Goal: Task Accomplishment & Management: Use online tool/utility

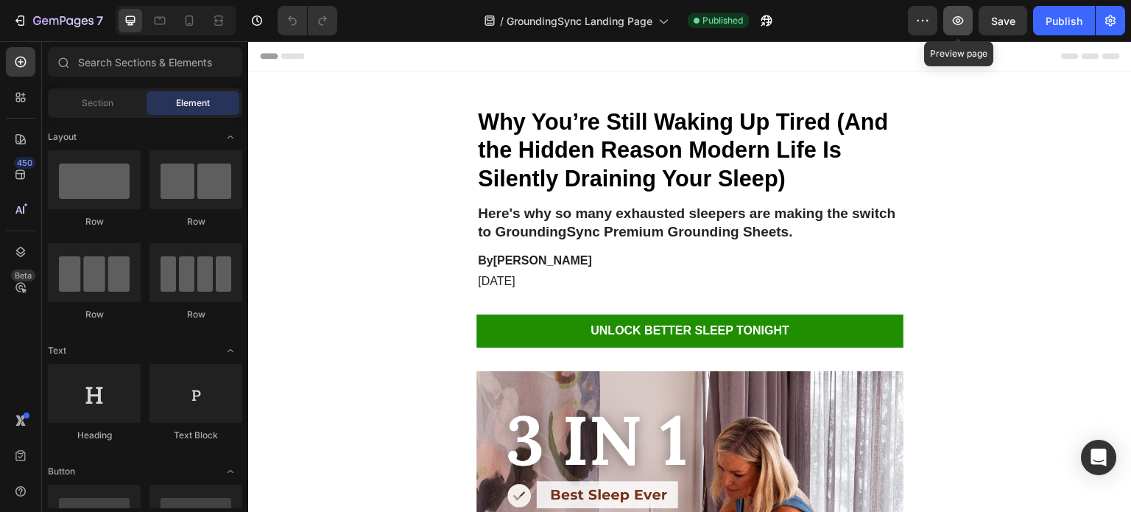
click at [945, 32] on button "button" at bounding box center [957, 20] width 29 height 29
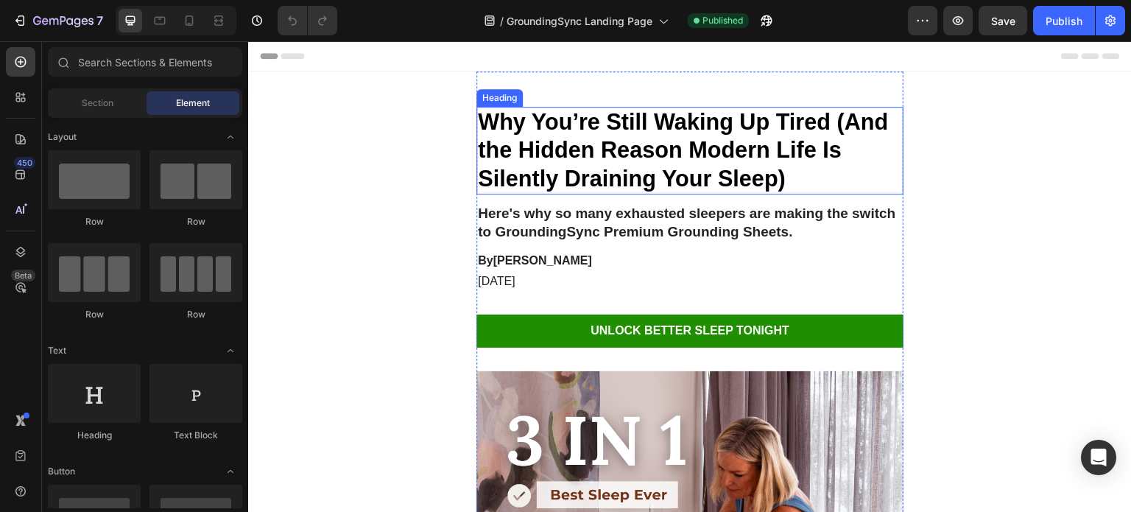
click at [481, 120] on strong "Why You’re Still Waking Up Tired (And the Hidden Reason Modern Life Is Silently…" at bounding box center [683, 150] width 411 height 82
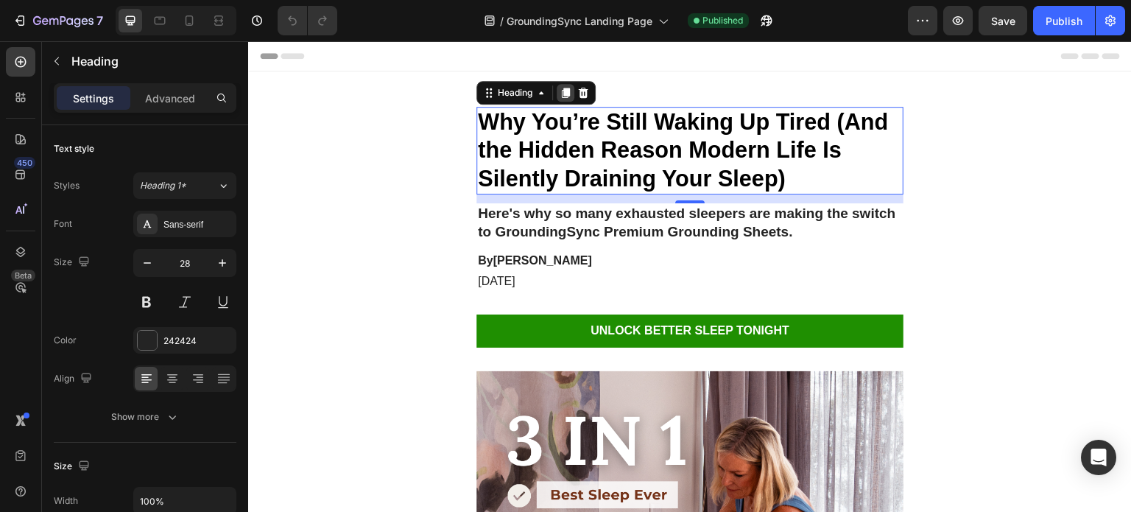
click at [559, 97] on icon at bounding box center [565, 93] width 12 height 12
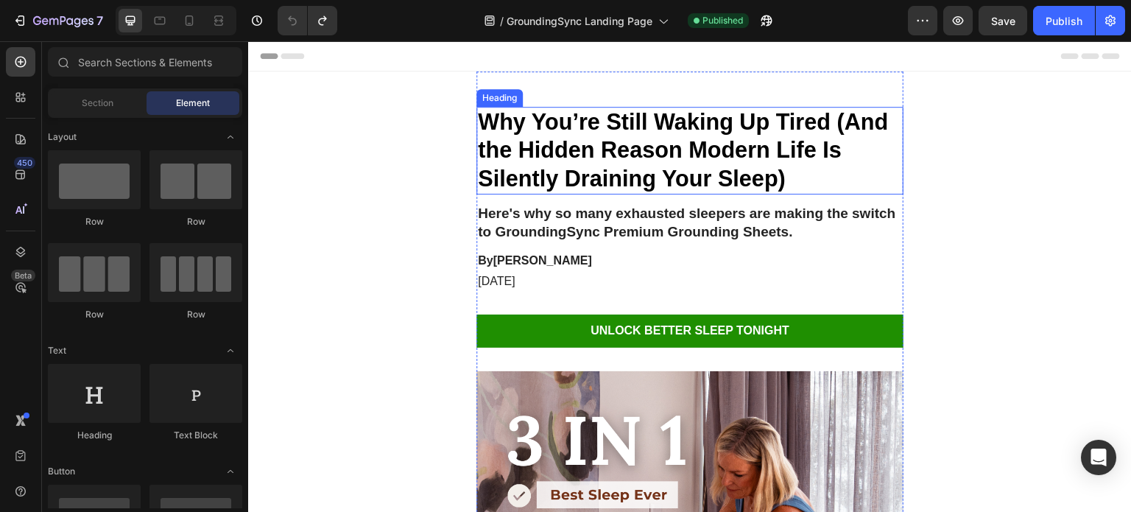
click at [523, 138] on strong "Why You’re Still Waking Up Tired (And the Hidden Reason Modern Life Is Silently…" at bounding box center [683, 150] width 411 height 82
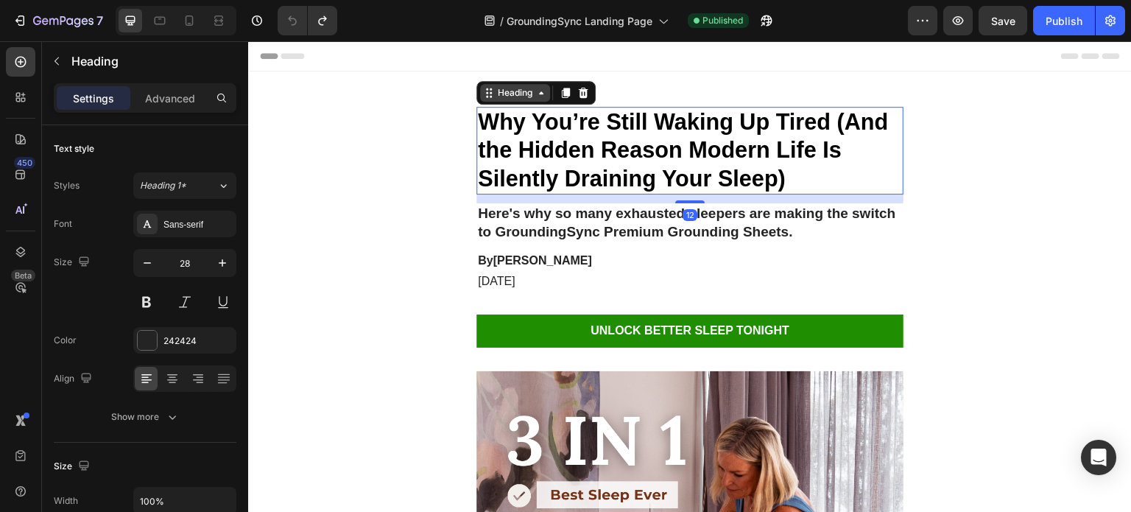
click at [539, 93] on icon at bounding box center [541, 92] width 4 height 3
click at [483, 96] on icon at bounding box center [489, 93] width 12 height 12
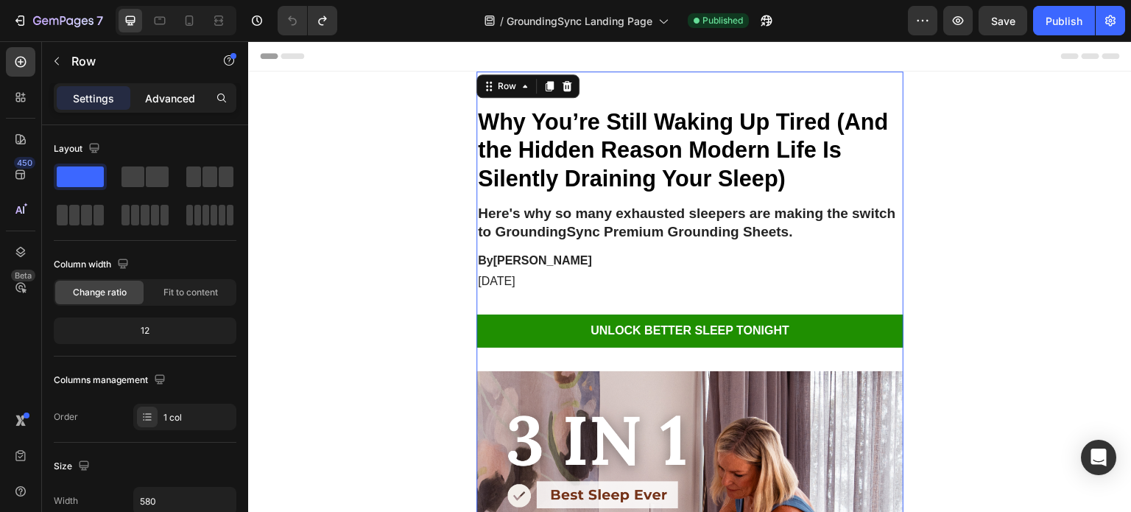
click at [178, 109] on div "Advanced" at bounding box center [170, 98] width 74 height 24
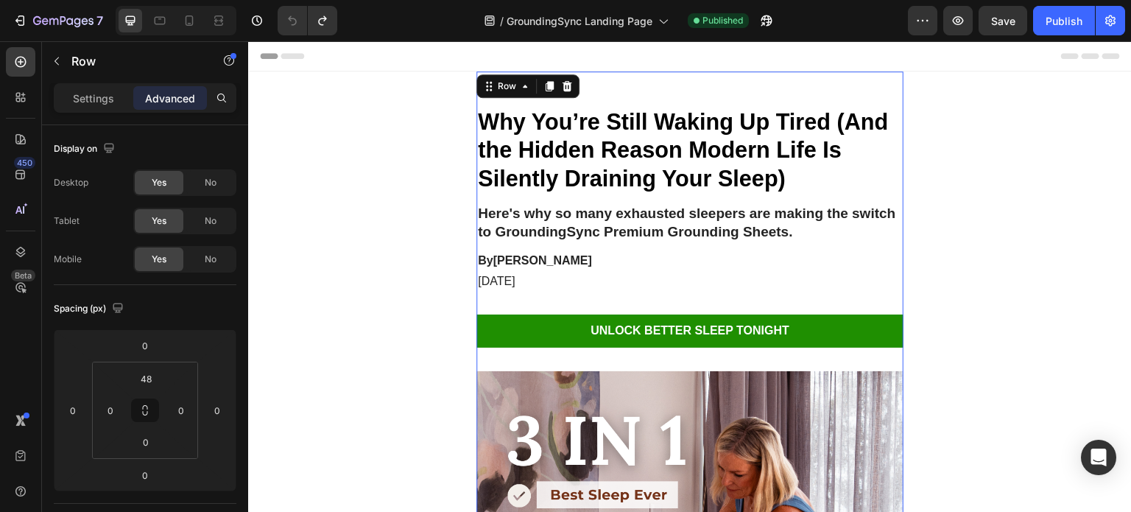
click at [151, 107] on div "Advanced" at bounding box center [170, 98] width 74 height 24
click at [114, 107] on div "Settings" at bounding box center [94, 98] width 74 height 24
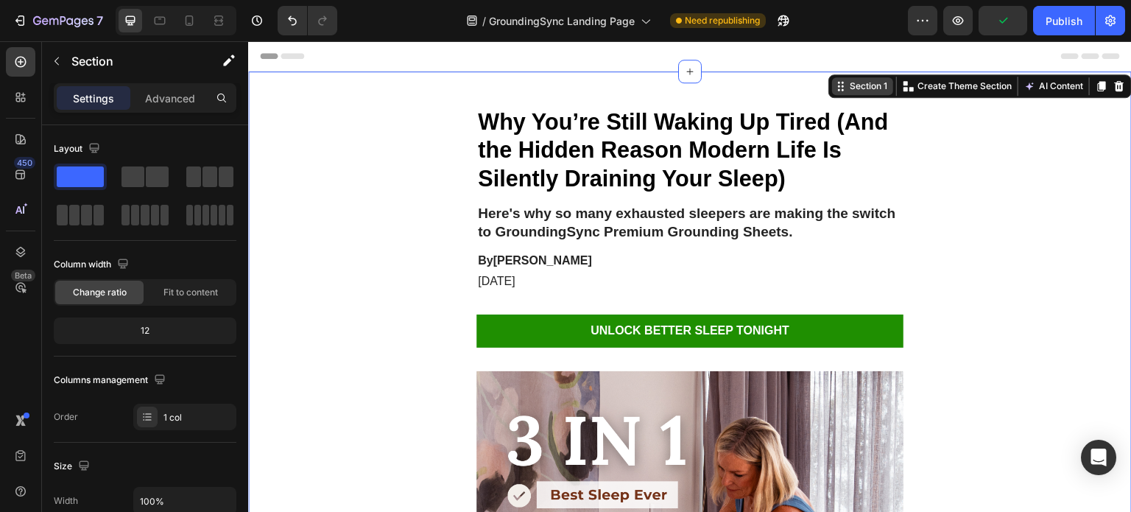
click at [856, 92] on div "Section 1" at bounding box center [868, 86] width 43 height 13
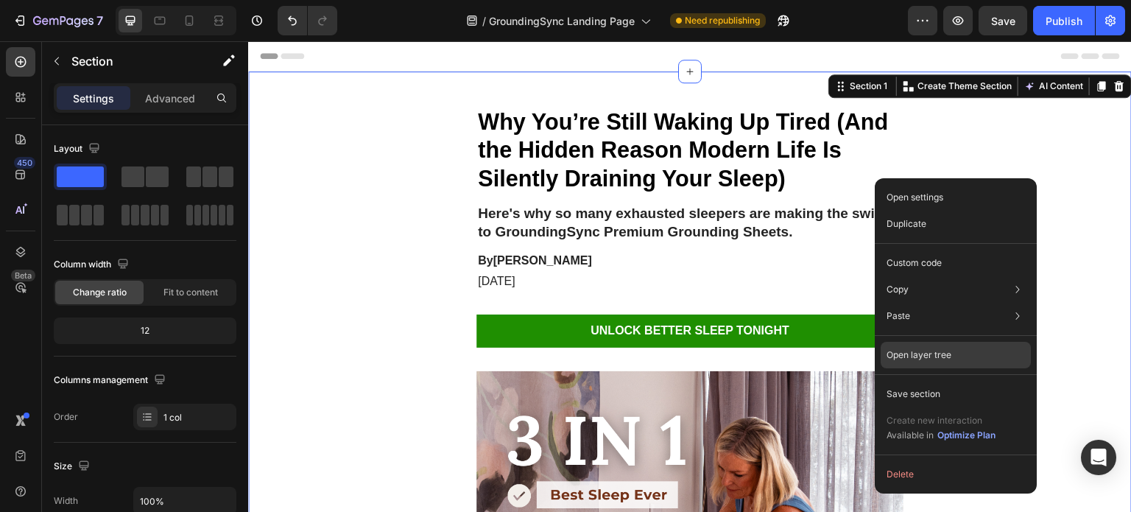
click at [911, 355] on p "Open layer tree" at bounding box center [918, 354] width 65 height 13
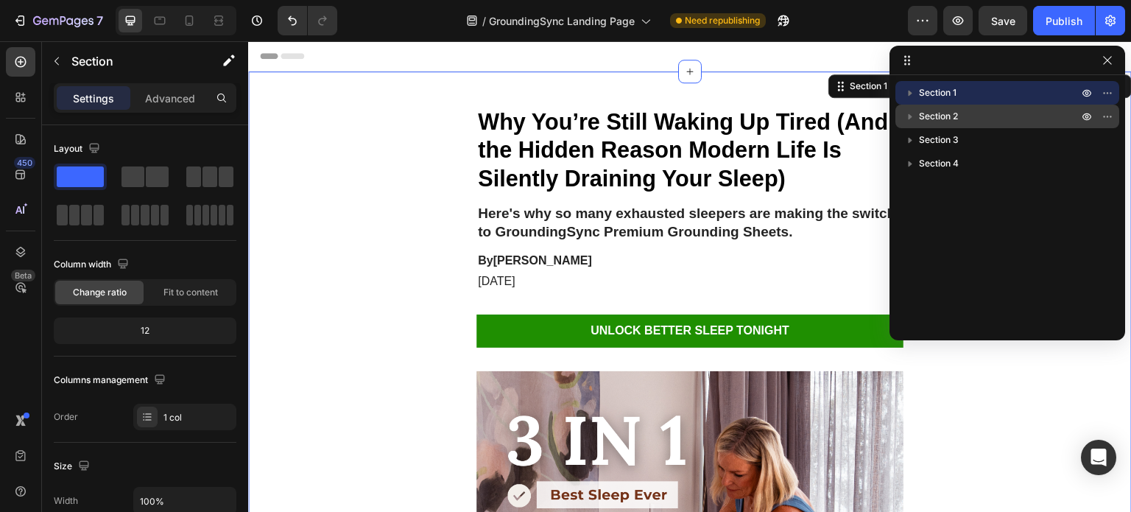
click at [914, 115] on icon "button" at bounding box center [910, 116] width 15 height 15
click at [914, 122] on icon "button" at bounding box center [910, 116] width 15 height 15
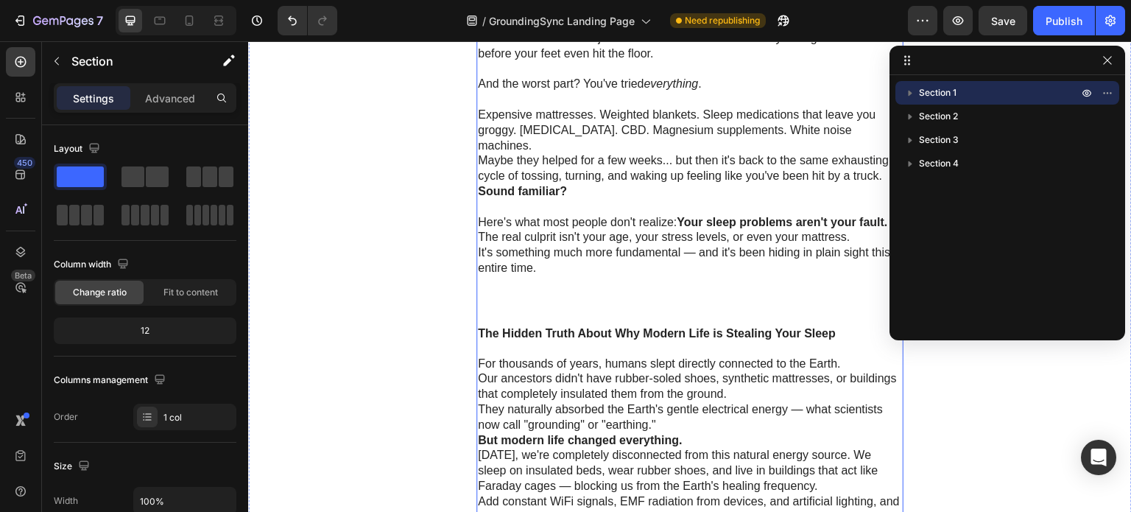
scroll to position [1104, 0]
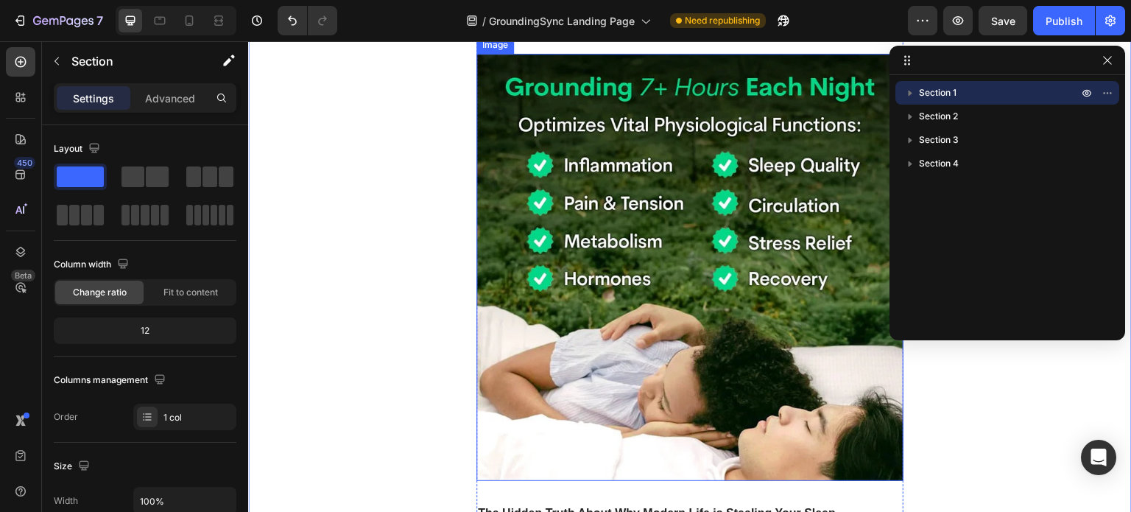
click at [615, 318] on img at bounding box center [689, 267] width 427 height 427
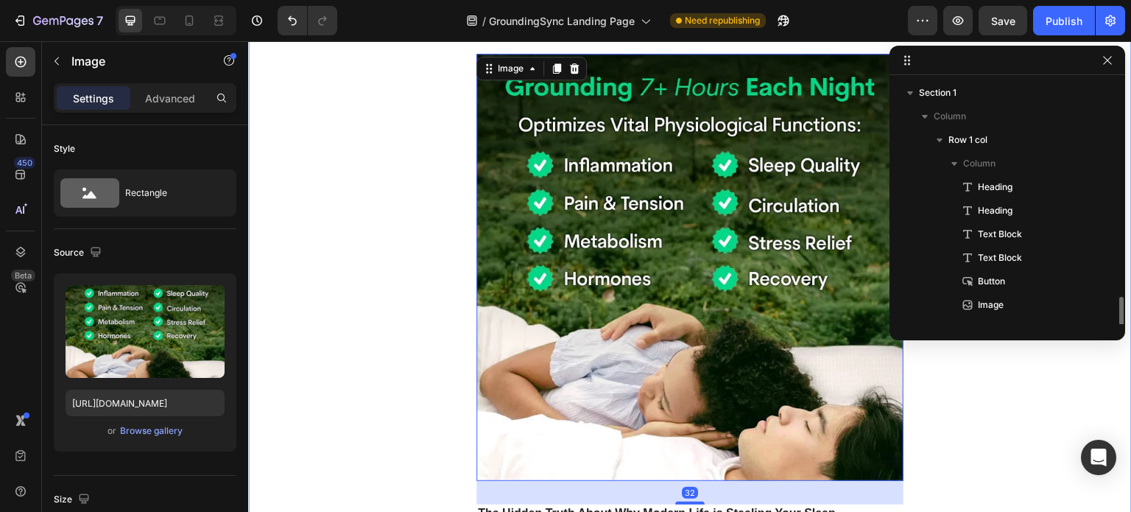
scroll to position [160, 0]
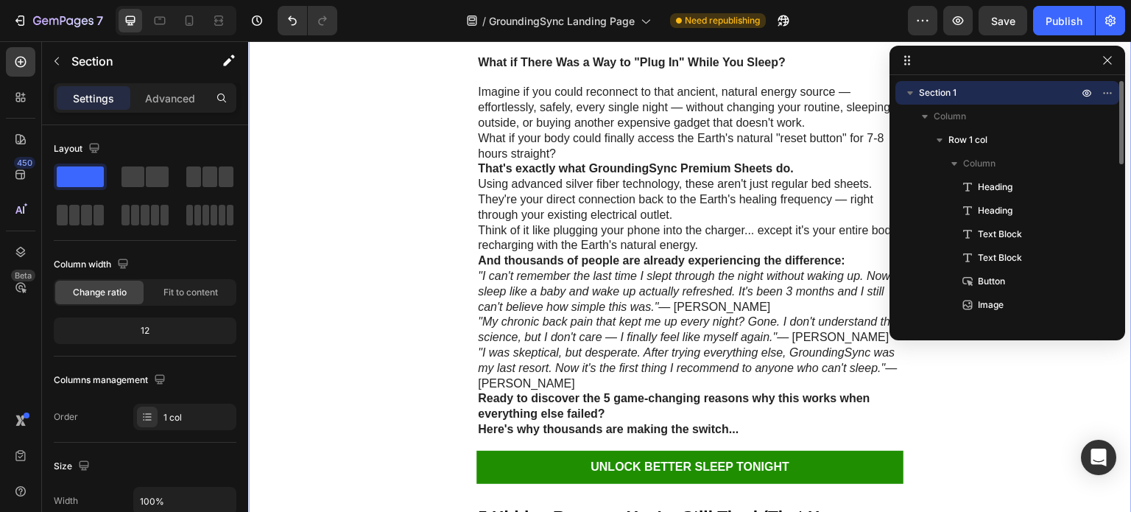
click at [457, 276] on div "Why You’re Still Waking Up Tired (And the Hidden Reason Modern Life Is Silently…" at bounding box center [689, 123] width 883 height 3933
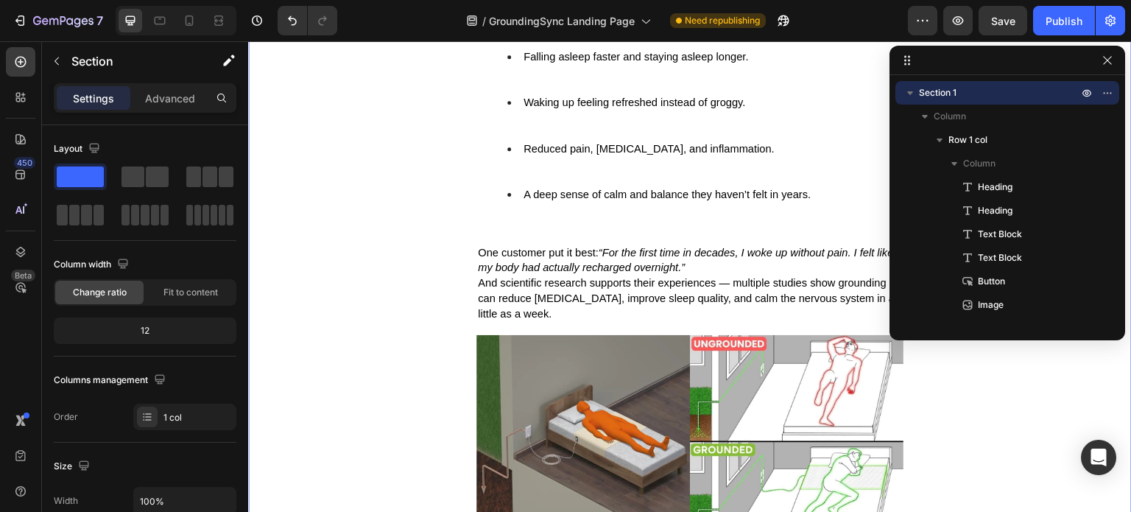
scroll to position [3313, 0]
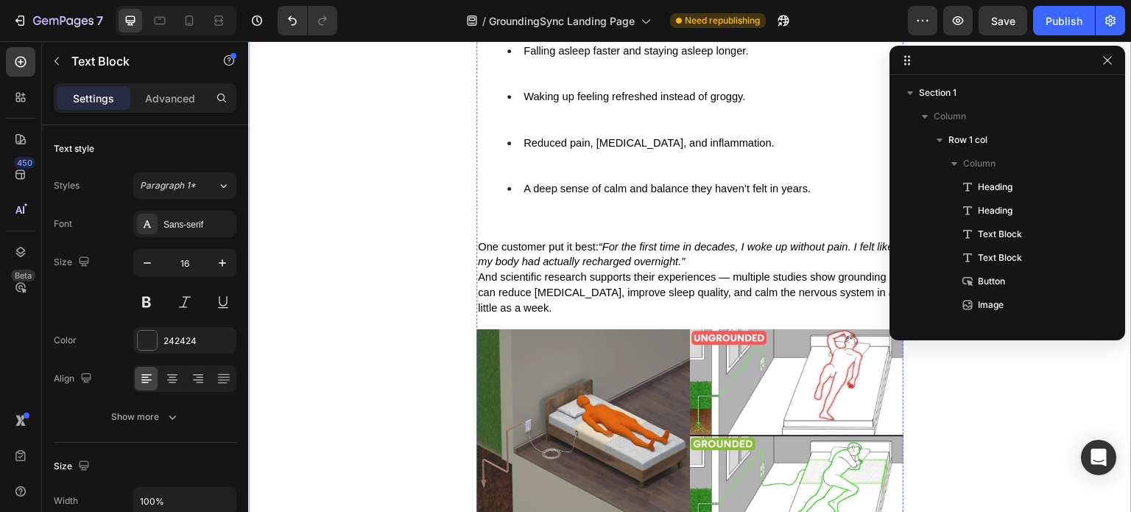
scroll to position [372, 0]
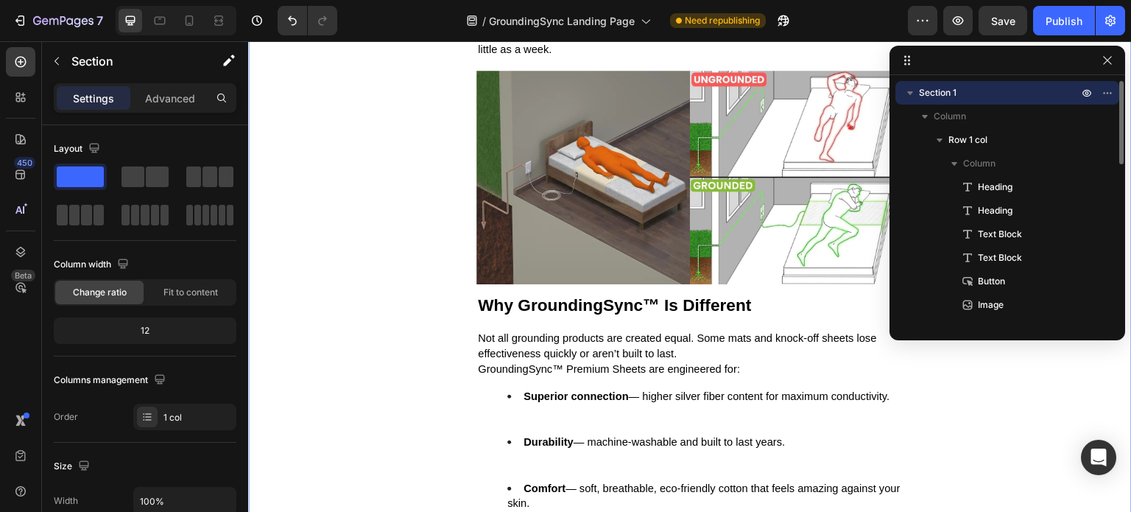
scroll to position [3681, 0]
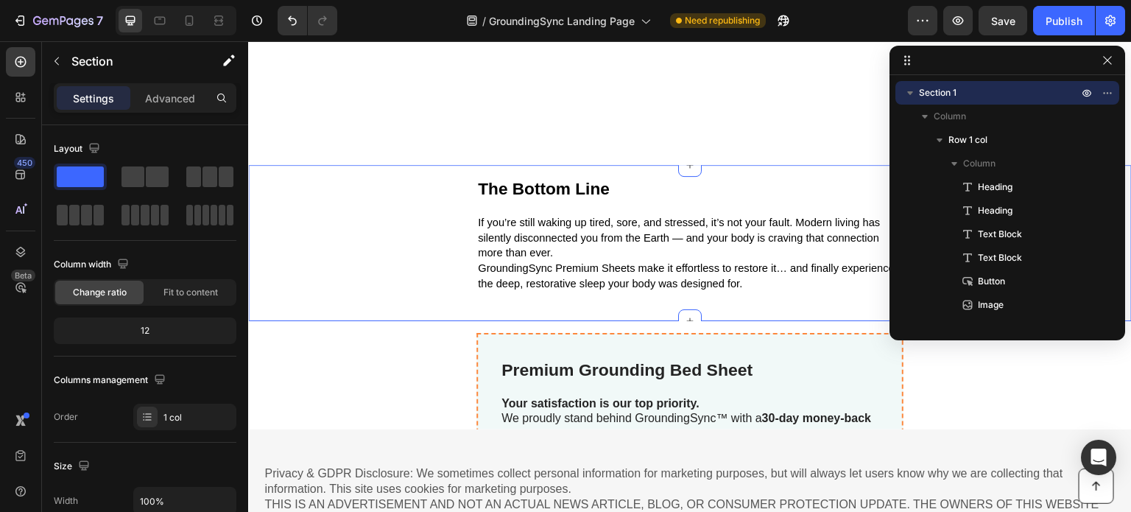
scroll to position [510, 0]
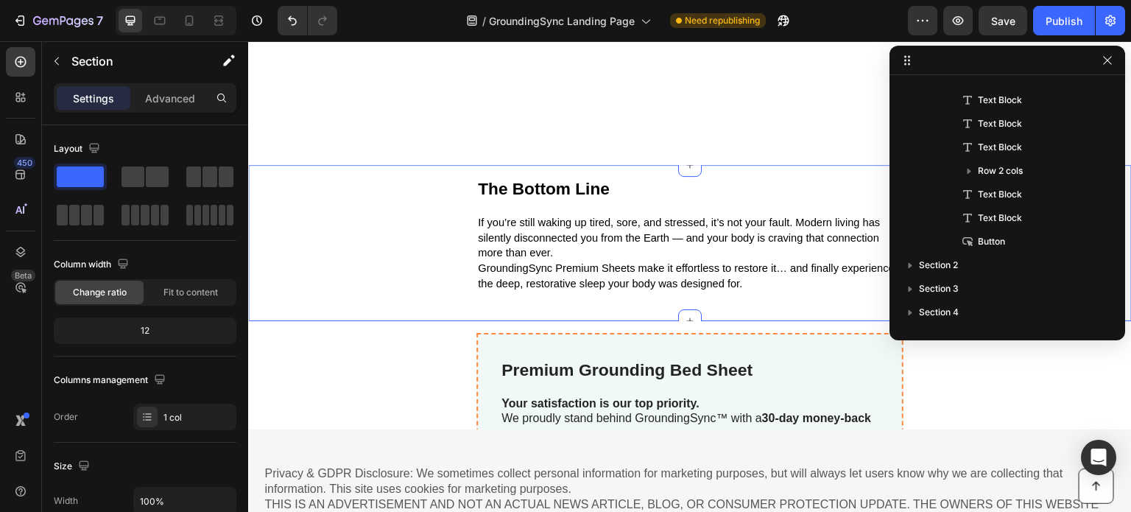
click at [398, 256] on div "The Bottom Line Text Block If you’re still waking up tired, sore, and stressed,…" at bounding box center [689, 243] width 883 height 133
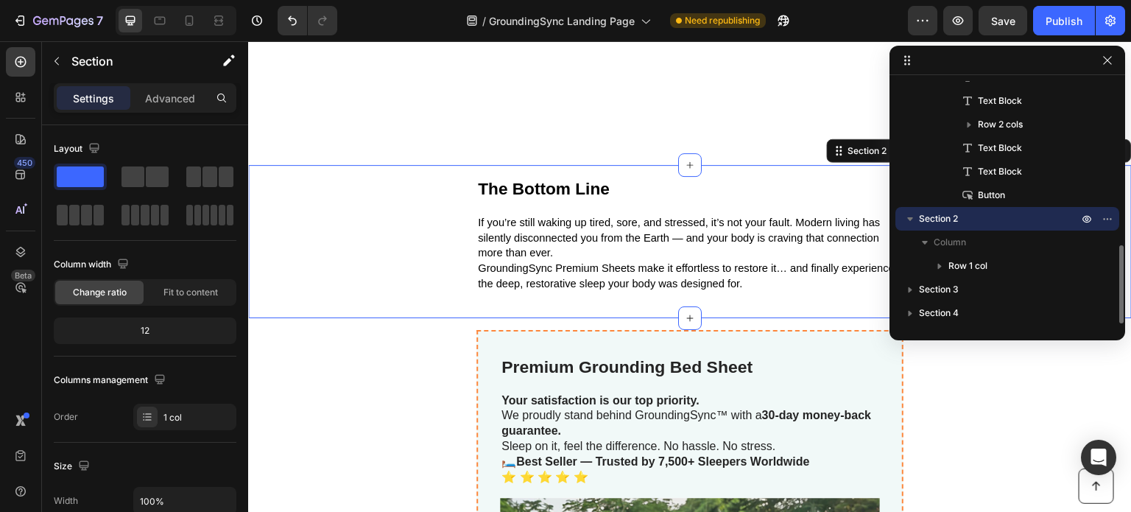
click at [406, 306] on div "The Bottom Line Text Block If you’re still waking up tired, sore, and stressed,…" at bounding box center [689, 242] width 883 height 130
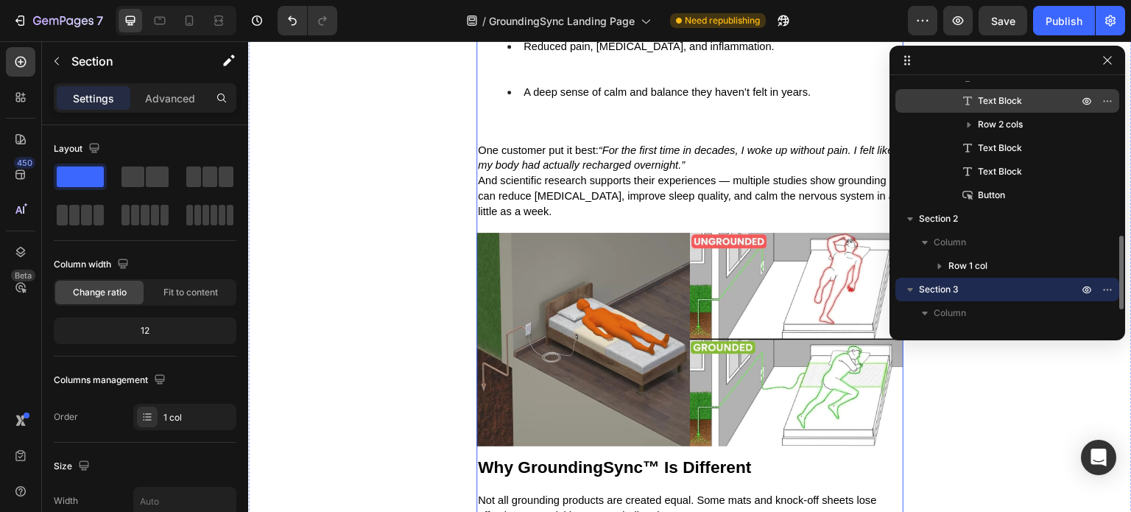
scroll to position [3386, 0]
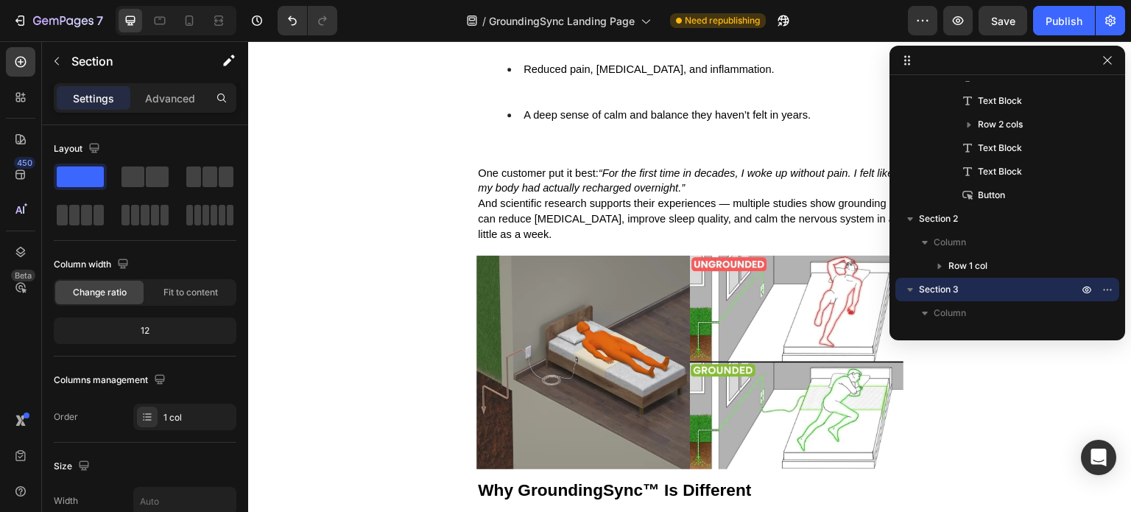
click at [1104, 70] on div at bounding box center [1007, 60] width 236 height 29
click at [1112, 61] on icon "button" at bounding box center [1107, 60] width 12 height 12
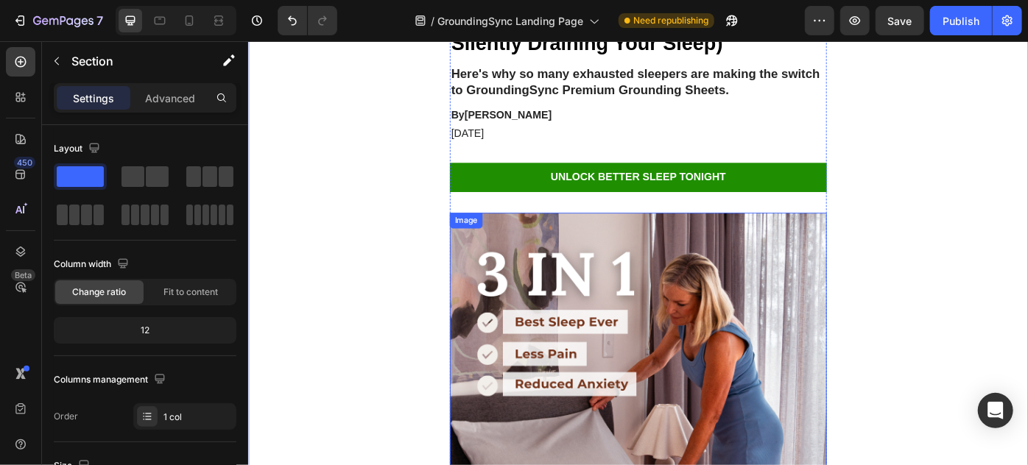
scroll to position [0, 0]
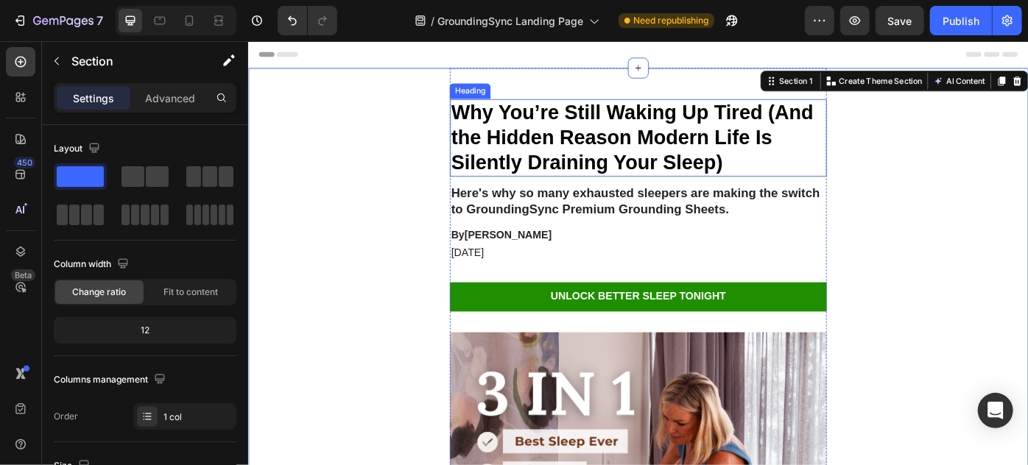
click at [477, 130] on strong "Why You’re Still Waking Up Tired (And the Hidden Reason Modern Life Is Silently…" at bounding box center [682, 149] width 411 height 82
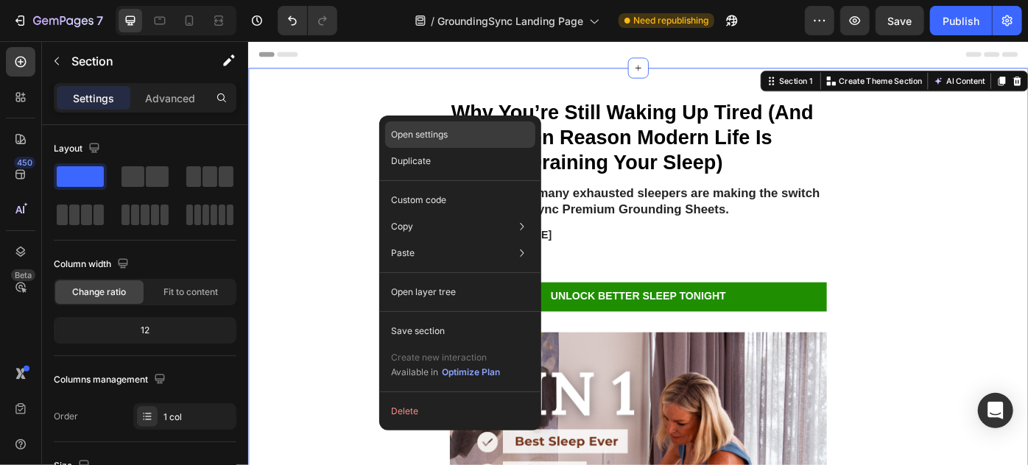
click at [432, 133] on p "Open settings" at bounding box center [419, 134] width 57 height 13
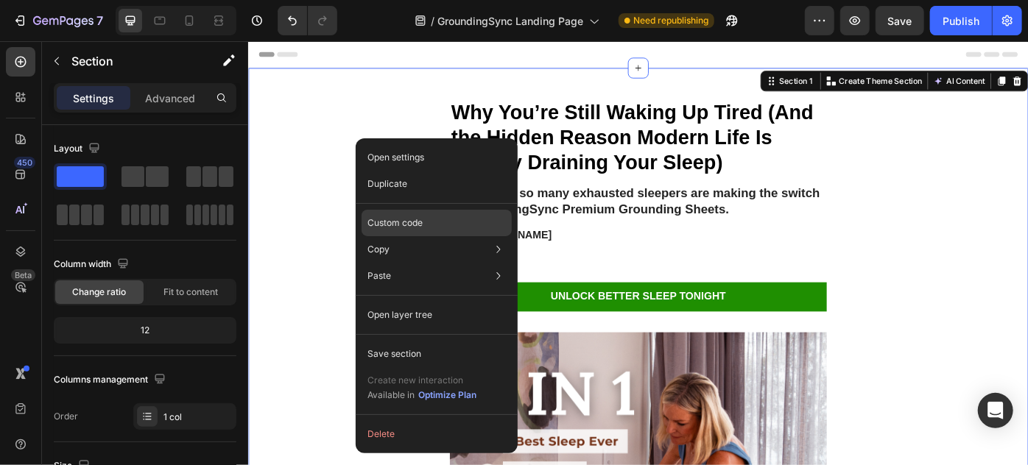
click at [422, 218] on p "Custom code" at bounding box center [394, 222] width 55 height 13
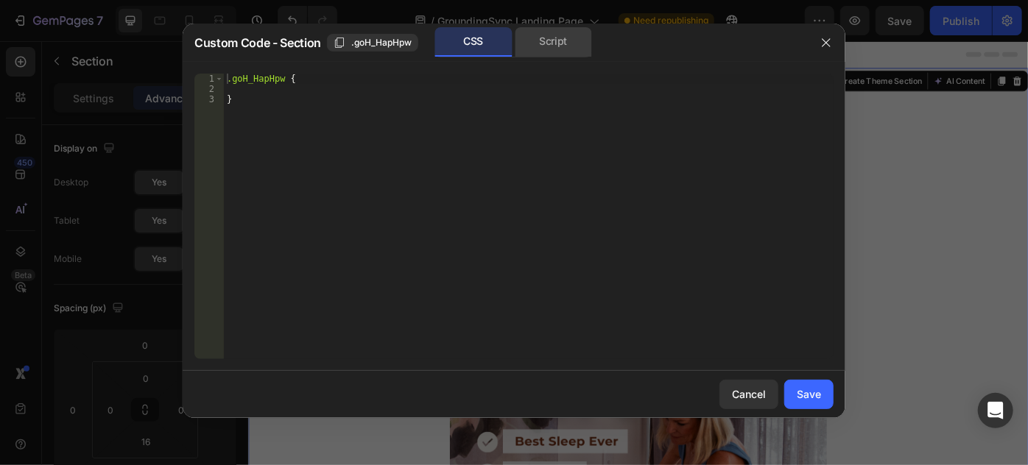
click at [551, 42] on div "Script" at bounding box center [553, 41] width 77 height 29
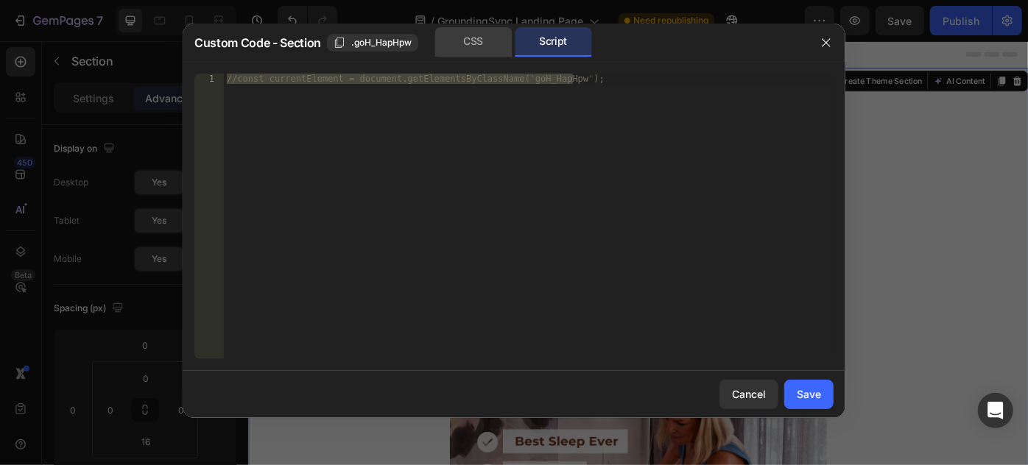
click at [473, 37] on div "CSS" at bounding box center [473, 41] width 77 height 29
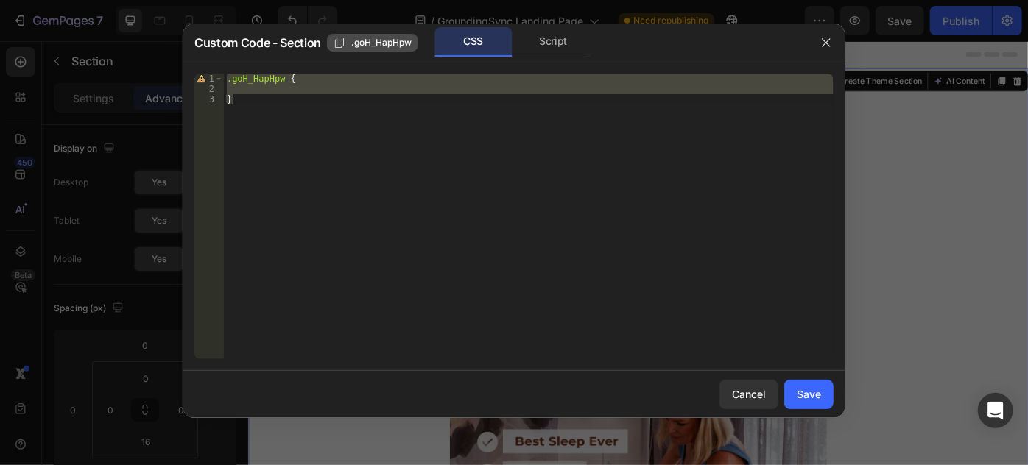
click at [382, 40] on span ".goH_HapHpw" at bounding box center [381, 42] width 60 height 13
click at [826, 44] on icon "button" at bounding box center [826, 43] width 12 height 12
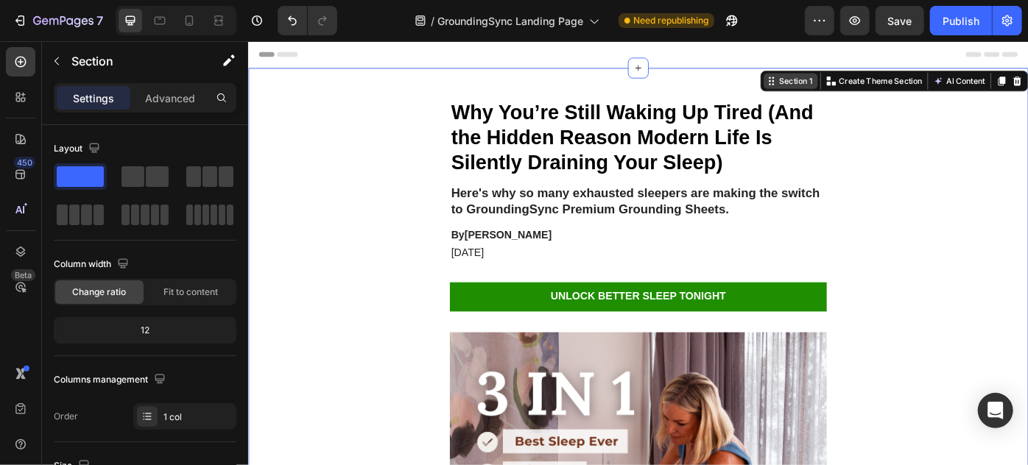
click at [851, 84] on div "Section 1" at bounding box center [867, 85] width 43 height 13
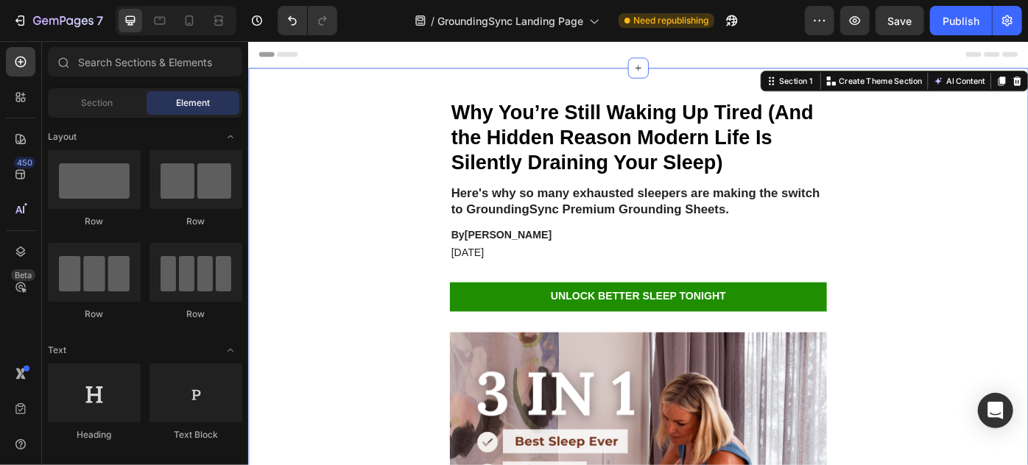
click at [846, 60] on div "Header" at bounding box center [689, 54] width 860 height 29
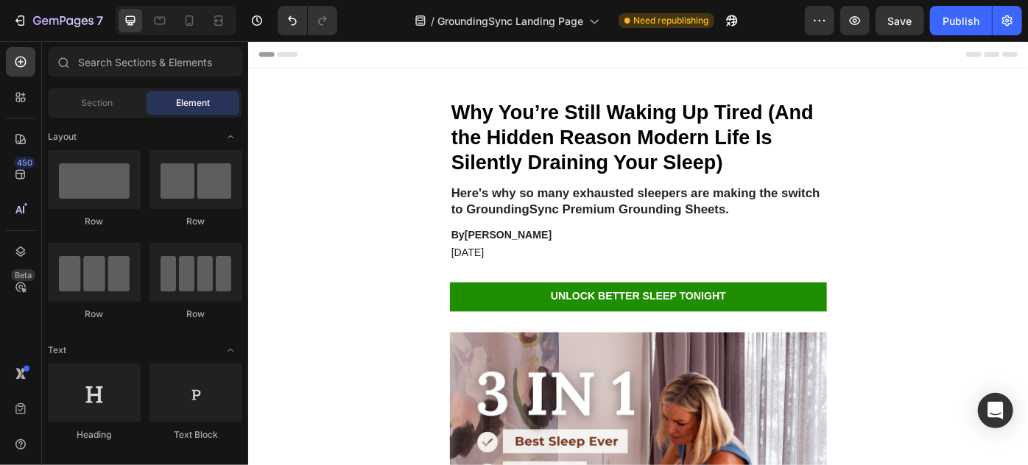
drag, startPoint x: 844, startPoint y: 60, endPoint x: 322, endPoint y: 49, distance: 522.0
click at [322, 49] on div "Header" at bounding box center [689, 54] width 860 height 29
click at [279, 57] on span "Header" at bounding box center [291, 55] width 32 height 15
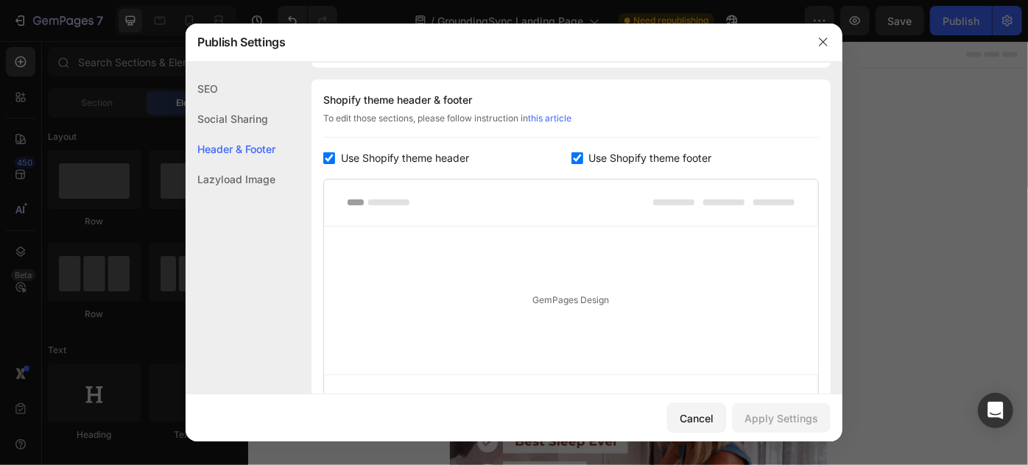
scroll to position [689, 0]
click at [817, 40] on icon "button" at bounding box center [823, 42] width 12 height 12
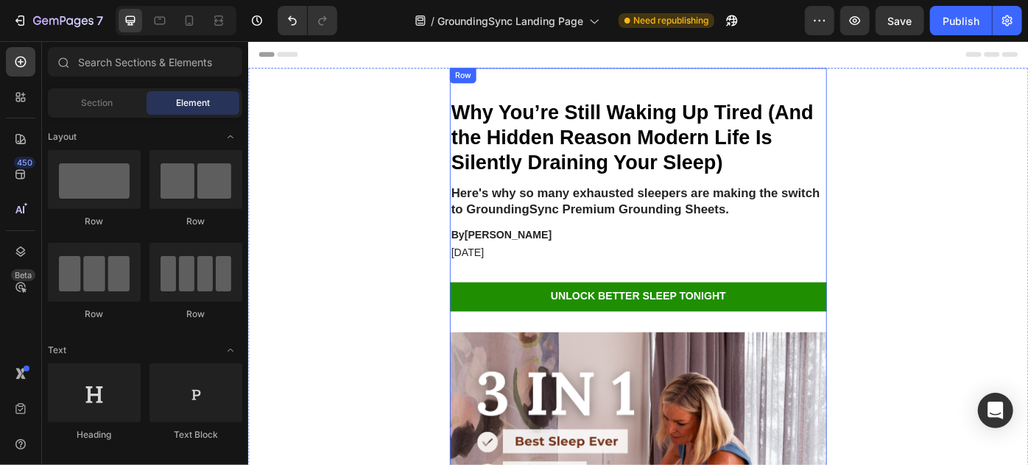
click at [507, 113] on strong "Why You’re Still Waking Up Tired (And the Hidden Reason Modern Life Is Silently…" at bounding box center [682, 149] width 411 height 82
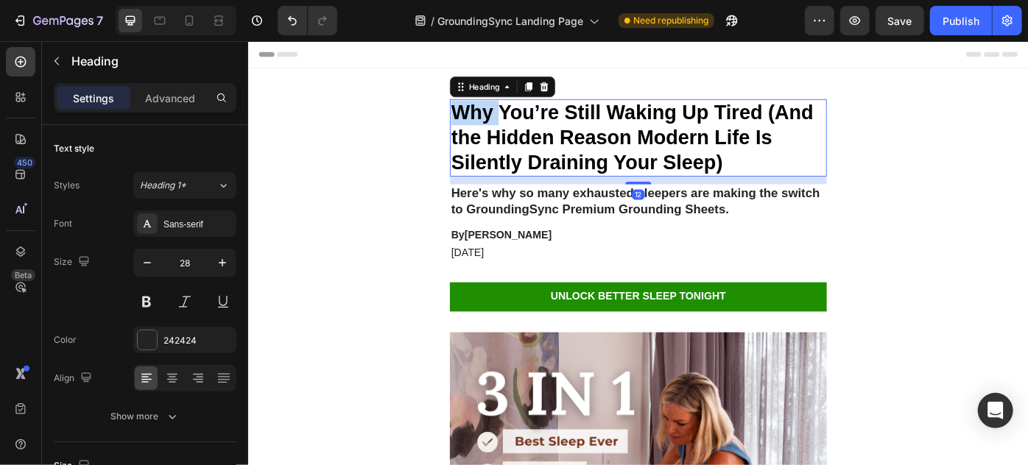
click at [500, 124] on strong "Why You’re Still Waking Up Tired (And the Hidden Reason Modern Life Is Silently…" at bounding box center [682, 149] width 411 height 82
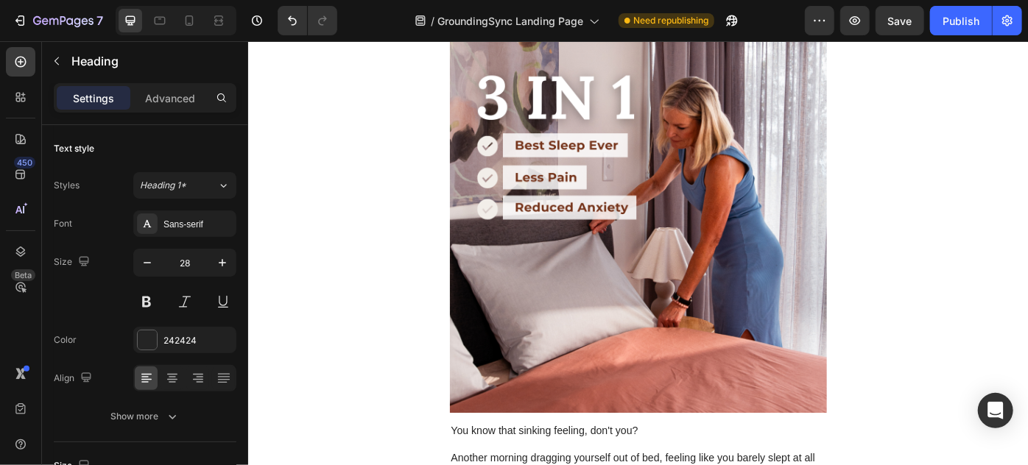
scroll to position [334, 0]
